Goal: Check status

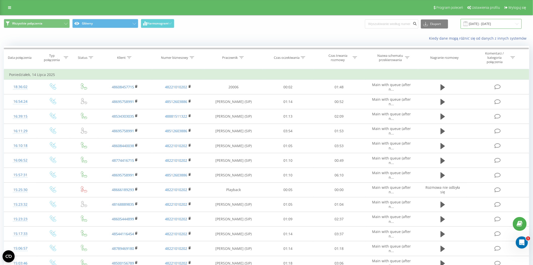
click at [488, 25] on input "[DATE] - [DATE]" at bounding box center [491, 24] width 61 height 10
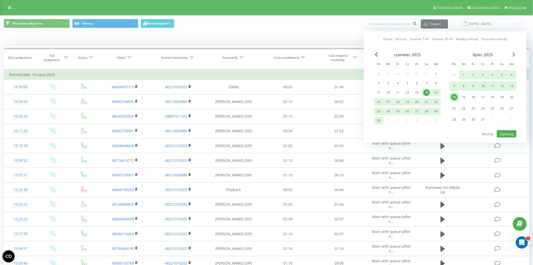
click at [515, 53] on span "Next Month" at bounding box center [514, 54] width 3 height 5
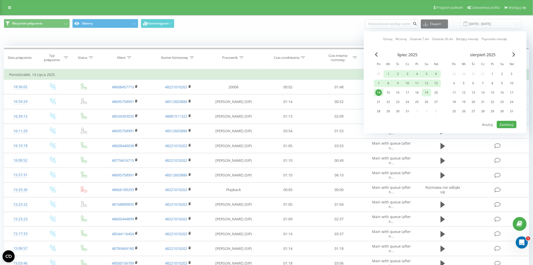
click at [426, 93] on div "19" at bounding box center [426, 92] width 7 height 7
click at [465, 104] on div "19" at bounding box center [464, 101] width 7 height 7
click at [507, 125] on button "Zastosuj" at bounding box center [507, 124] width 20 height 7
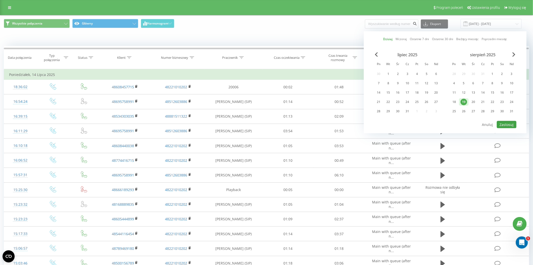
type input "[DATE] - [DATE]"
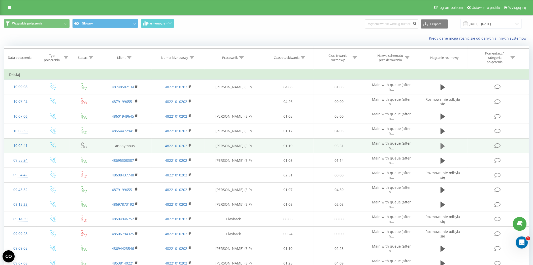
click at [442, 144] on icon at bounding box center [443, 146] width 5 height 6
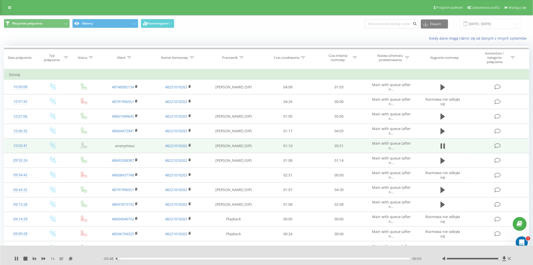
drag, startPoint x: 475, startPoint y: 258, endPoint x: 500, endPoint y: 257, distance: 24.5
click at [500, 257] on div at bounding box center [473, 258] width 53 height 2
click at [126, 257] on div "00:05" at bounding box center [263, 258] width 294 height 2
click at [147, 257] on div "- 05:36 00:14 00:14" at bounding box center [266, 258] width 327 height 5
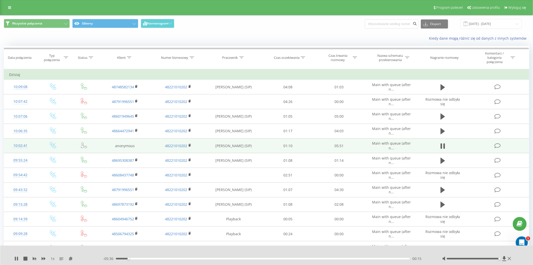
click at [146, 257] on div "- 05:36 00:15 00:15" at bounding box center [266, 258] width 327 height 5
click at [145, 257] on div "00:15" at bounding box center [263, 258] width 294 height 2
click at [16, 258] on icon at bounding box center [16, 258] width 4 height 4
click at [16, 258] on icon at bounding box center [16, 258] width 3 height 4
drag, startPoint x: 16, startPoint y: 258, endPoint x: 19, endPoint y: 251, distance: 8.1
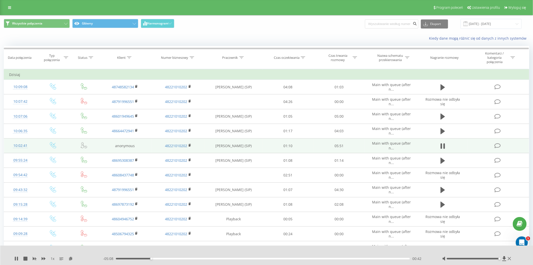
click at [17, 258] on icon at bounding box center [16, 258] width 4 height 4
drag, startPoint x: 140, startPoint y: 145, endPoint x: 93, endPoint y: 138, distance: 46.7
click at [93, 138] on tr "10:02:41 anonymous 48221010202 [PERSON_NAME] (SIP) 01:10 05:51 Main with queue …" at bounding box center [266, 145] width 525 height 15
click at [145, 147] on td "anonymous" at bounding box center [124, 145] width 53 height 15
drag, startPoint x: 256, startPoint y: 146, endPoint x: 95, endPoint y: 146, distance: 161.0
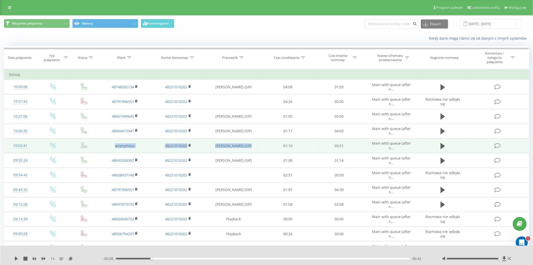
click at [95, 146] on tr "10:02:41 anonymous 48221010202 [PERSON_NAME] (SIP) 01:10 05:51 Main with queue …" at bounding box center [266, 145] width 525 height 15
click at [134, 145] on td "anonymous" at bounding box center [124, 145] width 53 height 15
click at [138, 146] on td "anonymous" at bounding box center [124, 145] width 53 height 15
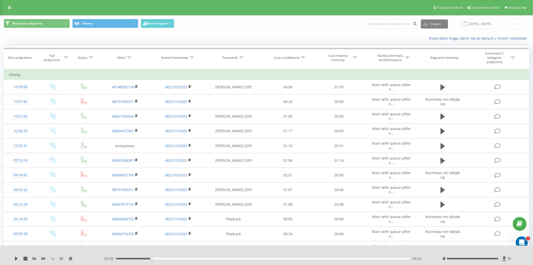
click at [127, 255] on div "1 x - 05:08 00:42 00:42" at bounding box center [266, 254] width 533 height 19
click at [122, 256] on div "- 05:08 00:42 00:42" at bounding box center [266, 258] width 327 height 5
drag, startPoint x: 121, startPoint y: 258, endPoint x: 57, endPoint y: 260, distance: 64.5
click at [94, 259] on div "1 x - 05:51 00:00 00:00" at bounding box center [263, 258] width 498 height 5
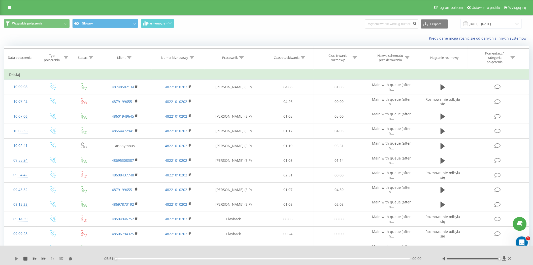
click at [14, 257] on icon at bounding box center [16, 258] width 4 height 4
click at [17, 258] on icon at bounding box center [16, 258] width 4 height 4
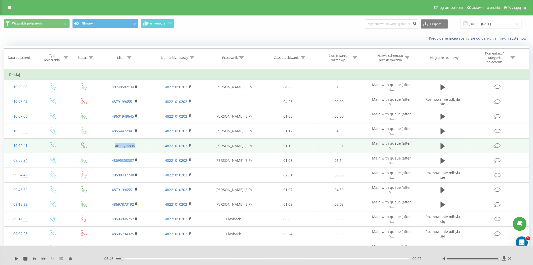
drag, startPoint x: 137, startPoint y: 145, endPoint x: 92, endPoint y: 140, distance: 45.1
click at [92, 140] on tr "10:02:41 anonymous 48221010202 [PERSON_NAME] (SIP) 01:10 05:51 Main with queue …" at bounding box center [266, 145] width 525 height 15
click at [122, 147] on td "anonymous" at bounding box center [124, 145] width 53 height 15
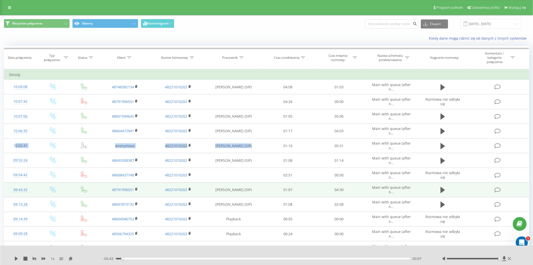
drag, startPoint x: 251, startPoint y: 148, endPoint x: 53, endPoint y: 193, distance: 203.1
click at [8, 146] on tr "10:02:41 anonymous 48221010202 [PERSON_NAME] (SIP) 01:10 05:51 Main with queue …" at bounding box center [266, 145] width 525 height 15
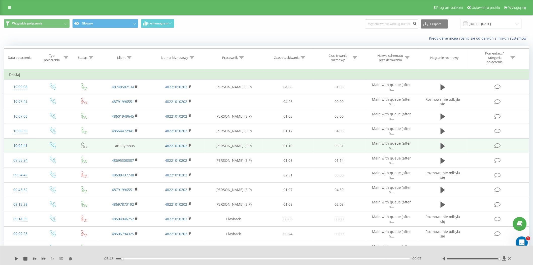
click at [331, 144] on td "05:51" at bounding box center [339, 145] width 51 height 15
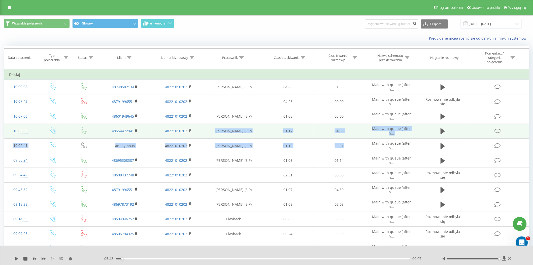
drag, startPoint x: 359, startPoint y: 147, endPoint x: 217, endPoint y: 135, distance: 142.8
click at [217, 135] on tbody "Dzisiaj 10:09:08 48748582134 48221010202 [PERSON_NAME] (SIP) 04:08 01:03 Main w…" at bounding box center [266, 258] width 525 height 376
